Goal: Transaction & Acquisition: Book appointment/travel/reservation

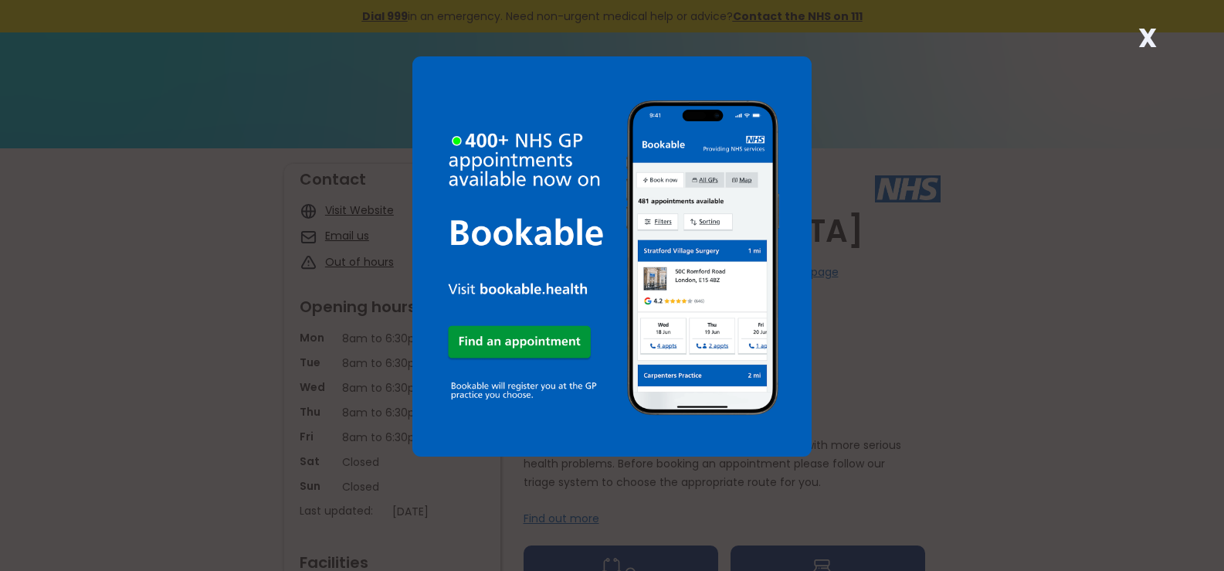
click at [1146, 43] on strong "X" at bounding box center [1147, 37] width 19 height 37
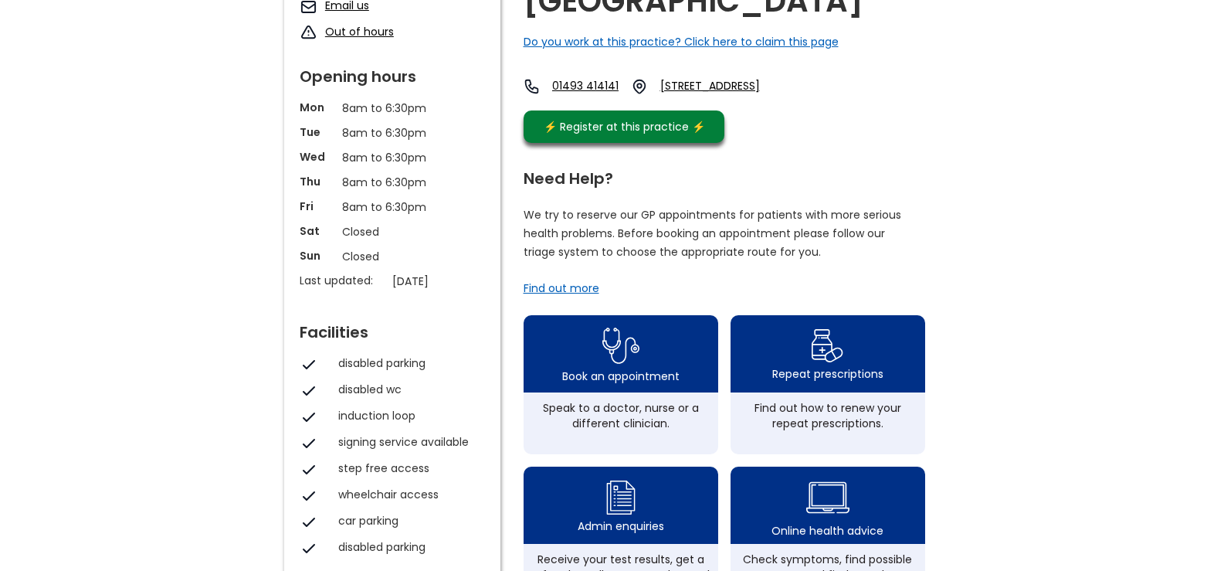
scroll to position [354, 0]
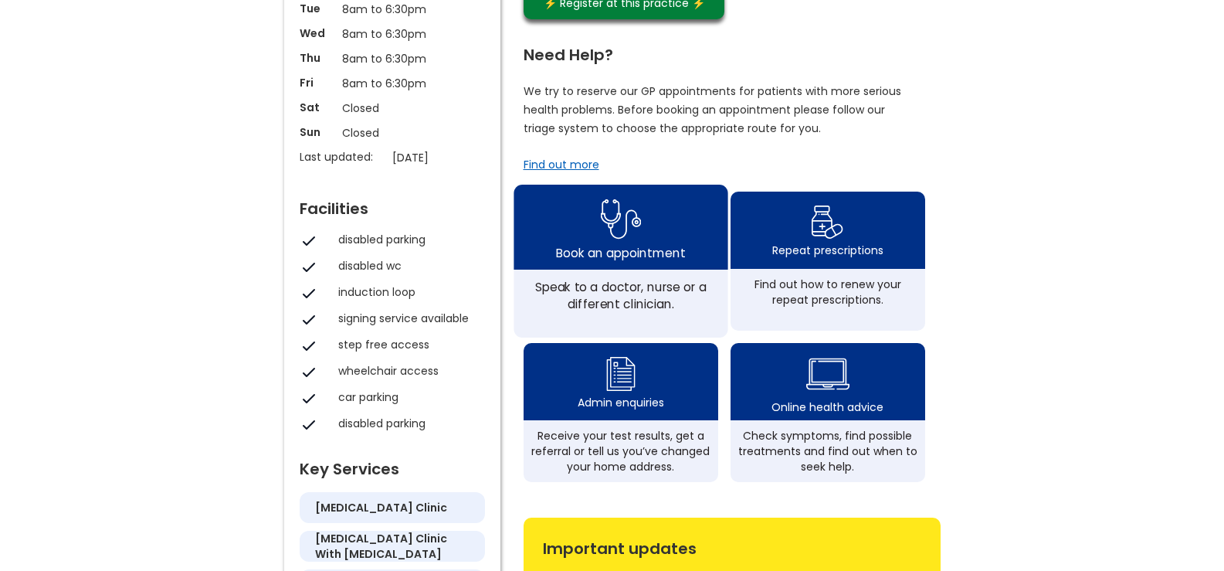
click at [599, 256] on div "Book an appointment" at bounding box center [621, 227] width 214 height 85
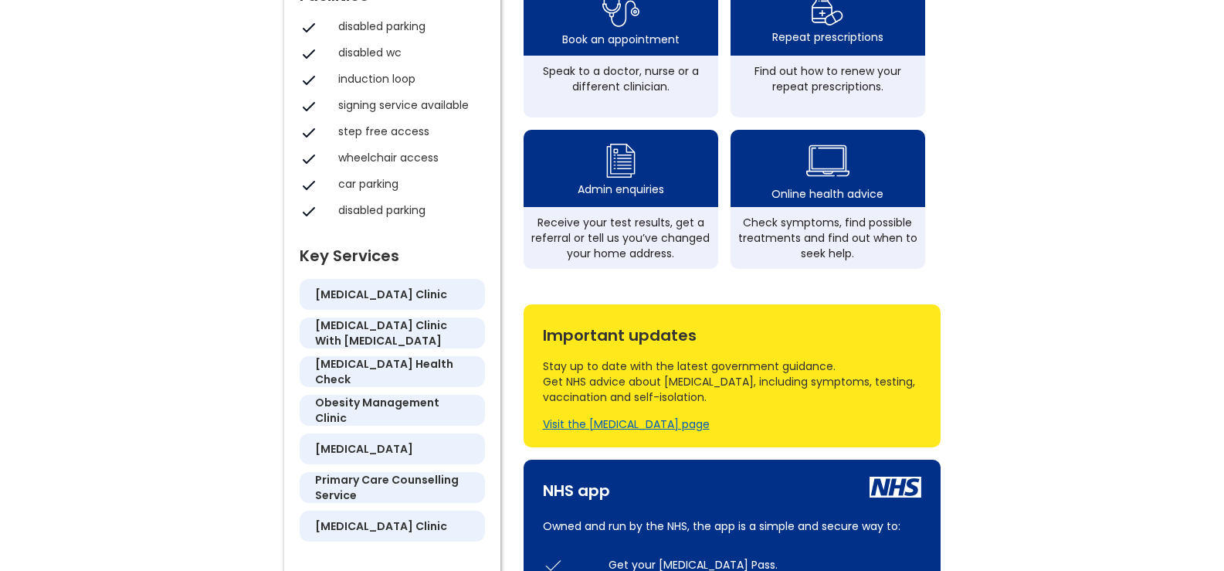
scroll to position [565, 0]
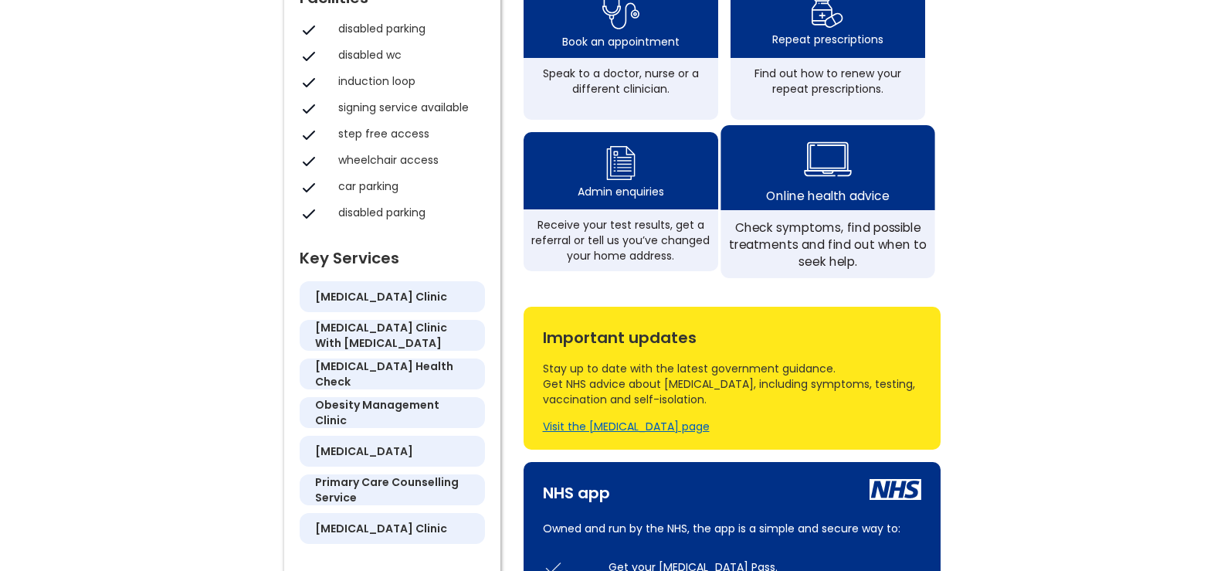
click at [819, 187] on img at bounding box center [828, 159] width 48 height 56
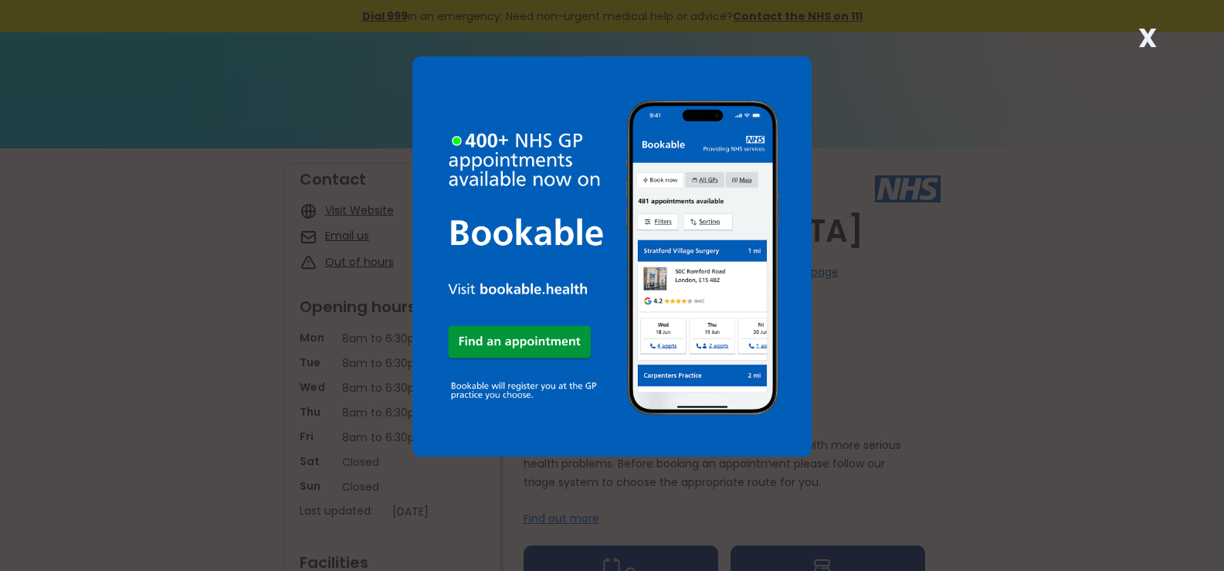
click at [504, 338] on img at bounding box center [611, 255] width 399 height 399
click at [1152, 37] on strong "X" at bounding box center [1147, 37] width 19 height 37
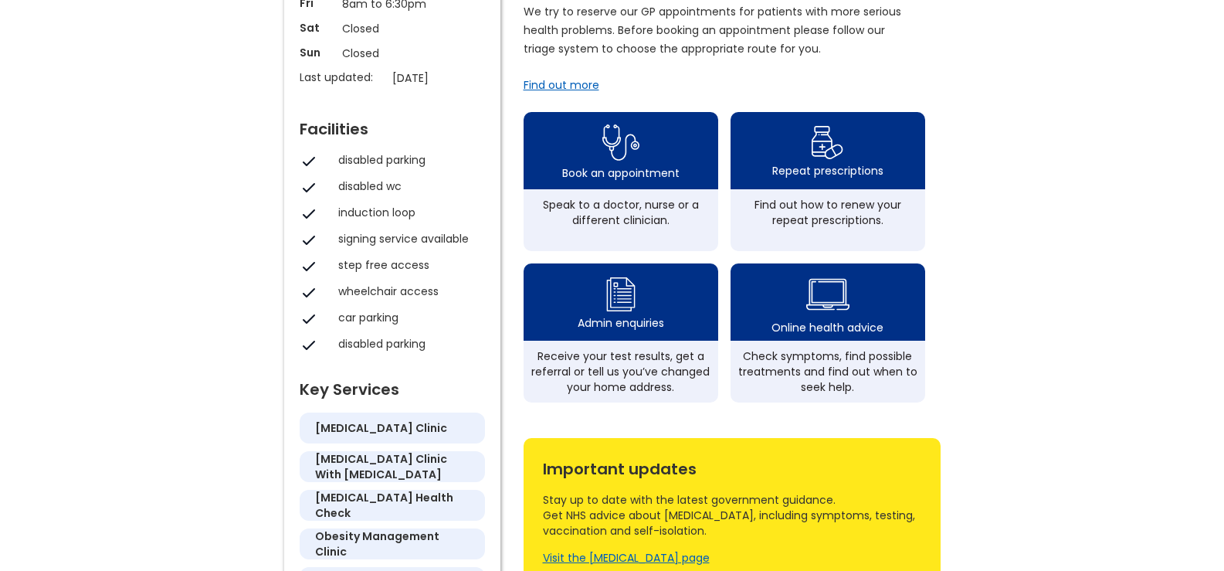
scroll to position [487, 0]
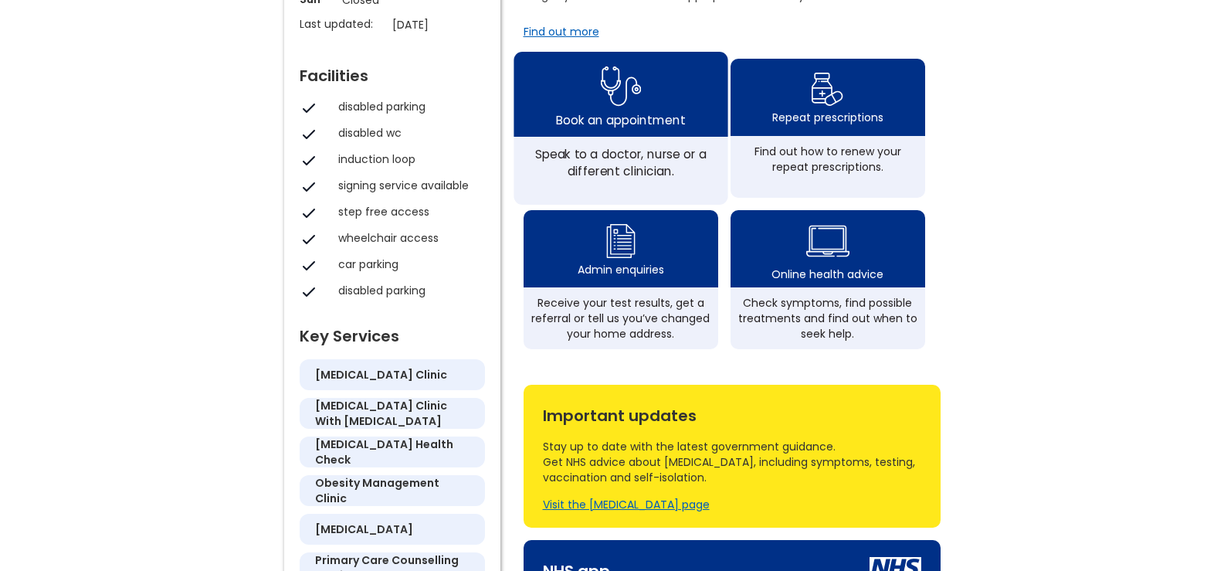
click at [618, 110] on img at bounding box center [620, 85] width 41 height 50
